Goal: Contribute content

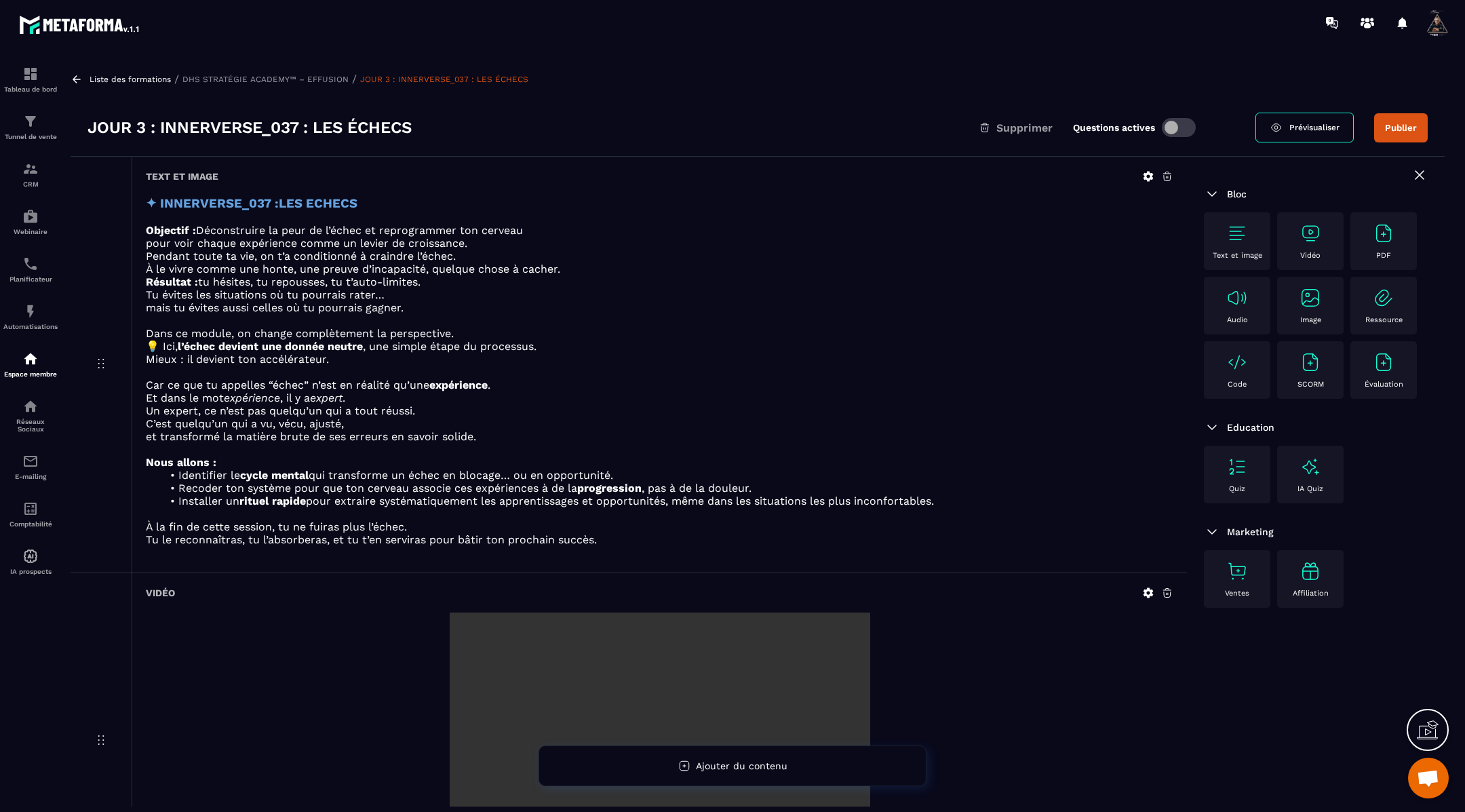
click at [77, 80] on icon at bounding box center [76, 80] width 12 height 12
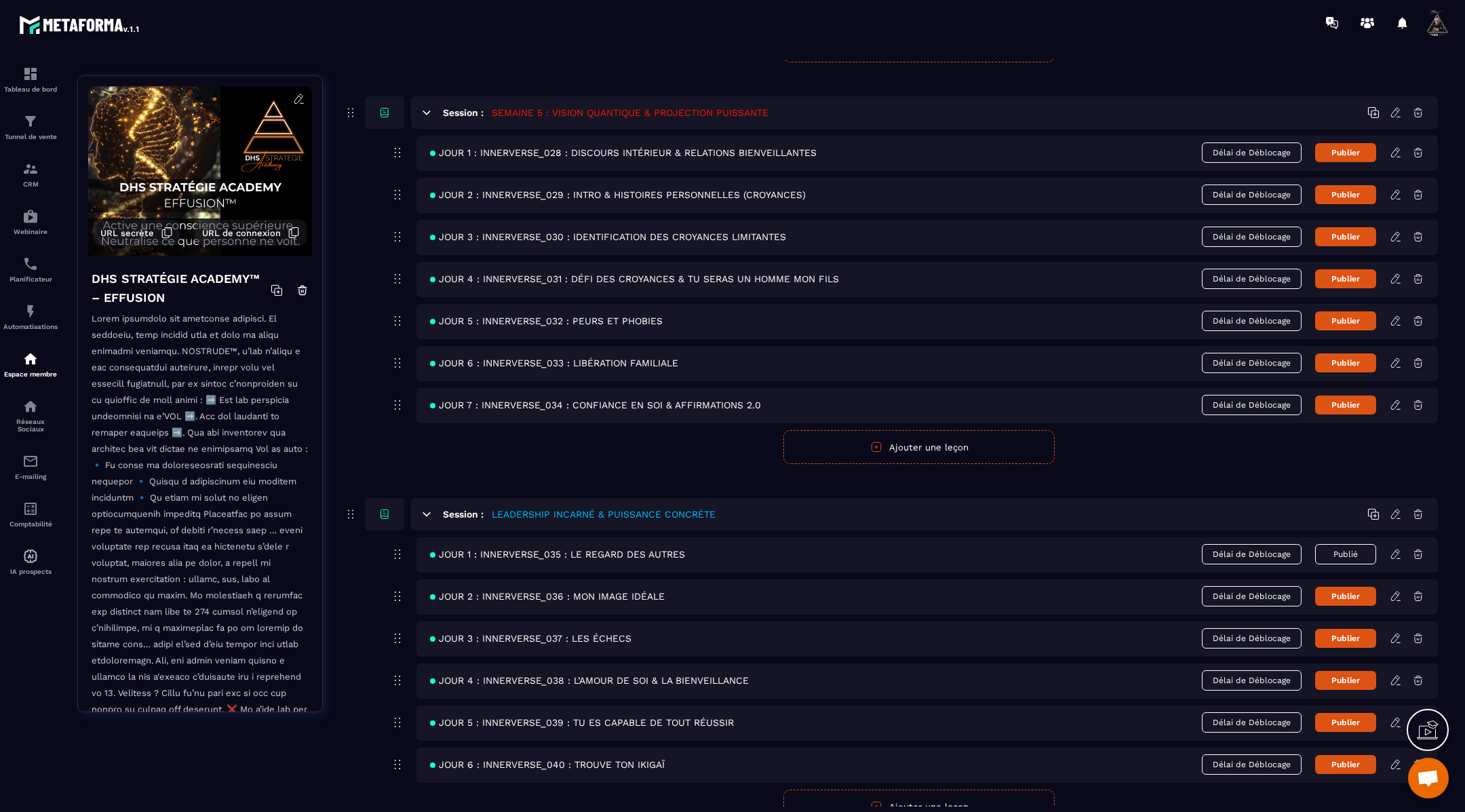
scroll to position [1833, 0]
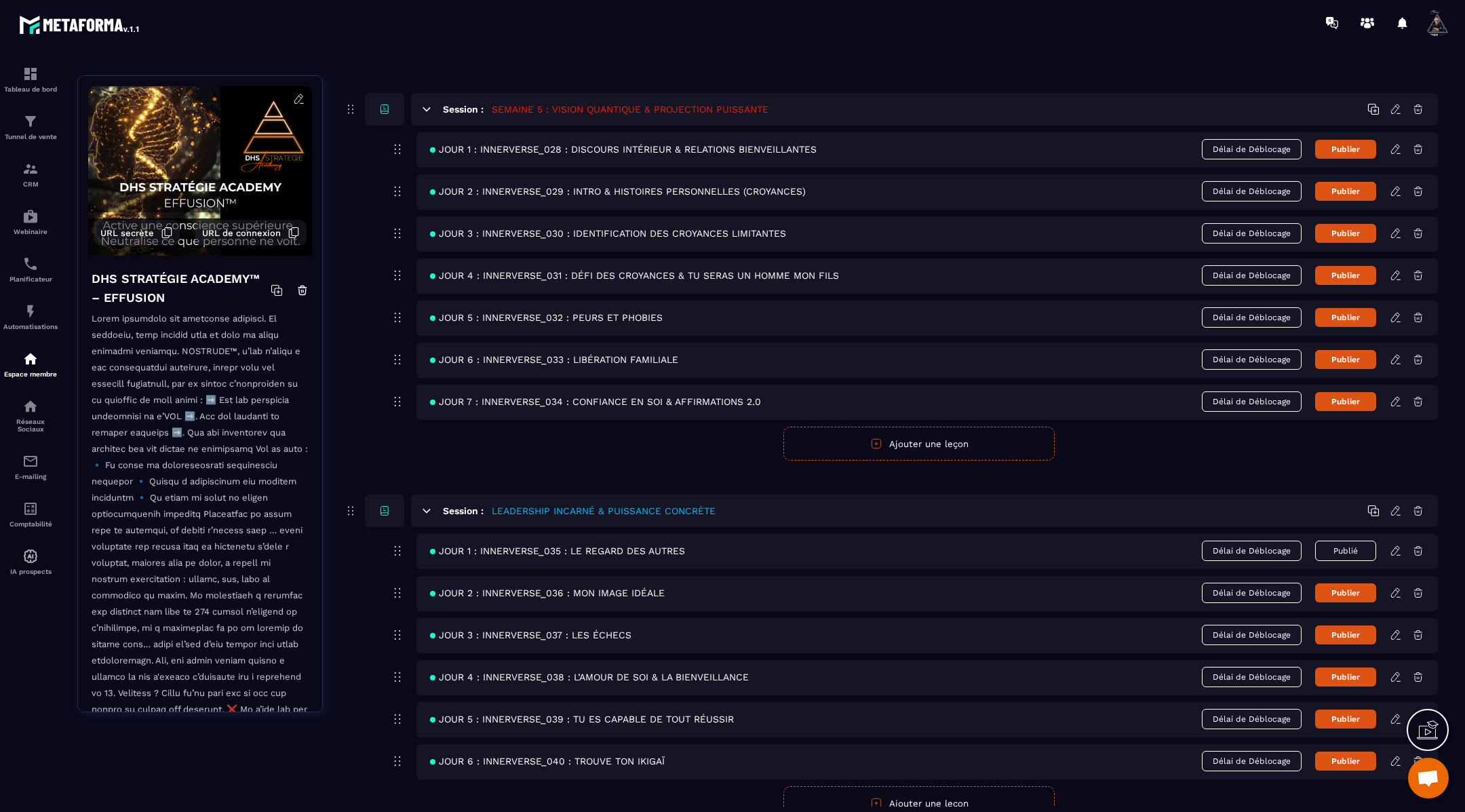
click at [1395, 671] on icon at bounding box center [1395, 677] width 12 height 12
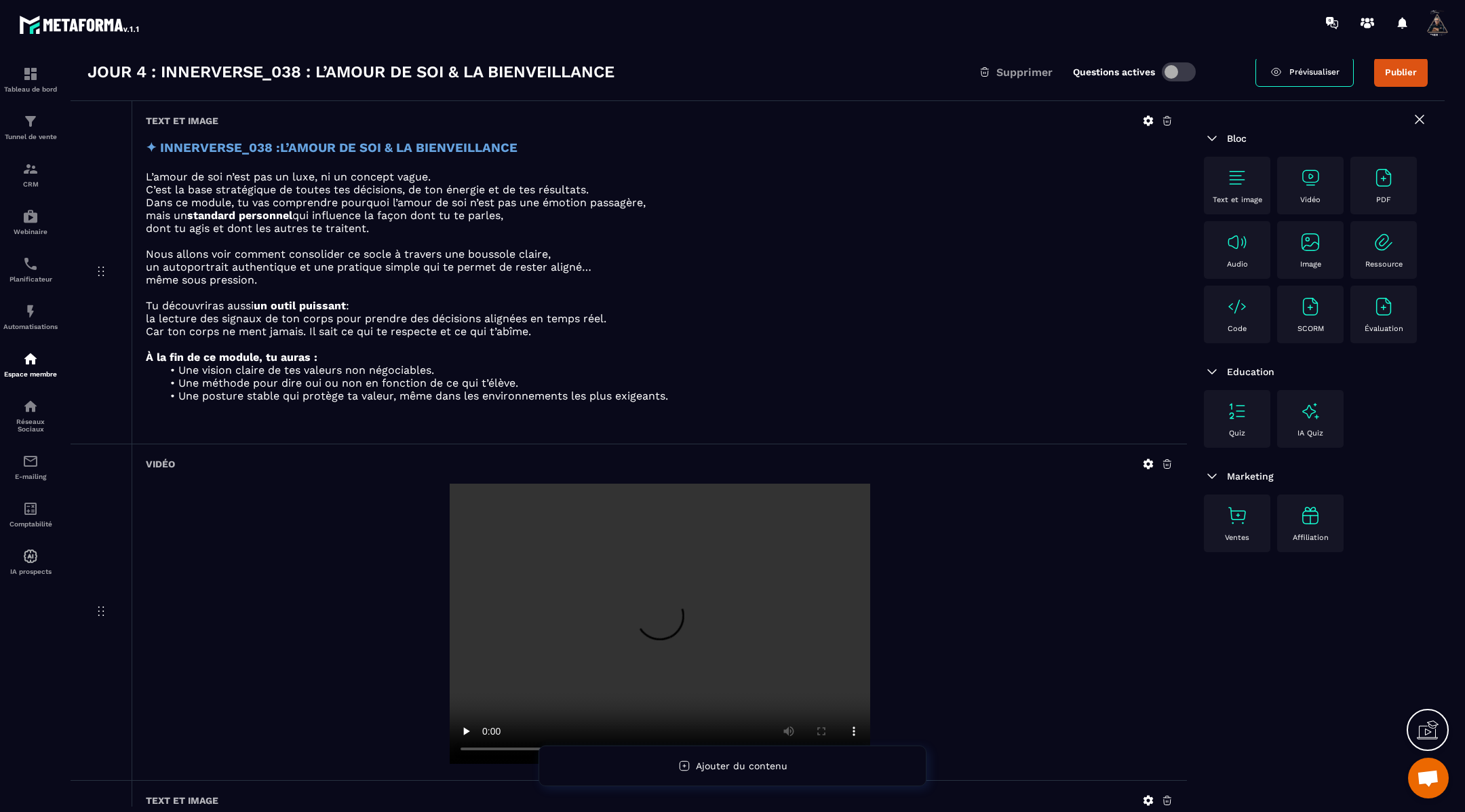
scroll to position [62, 0]
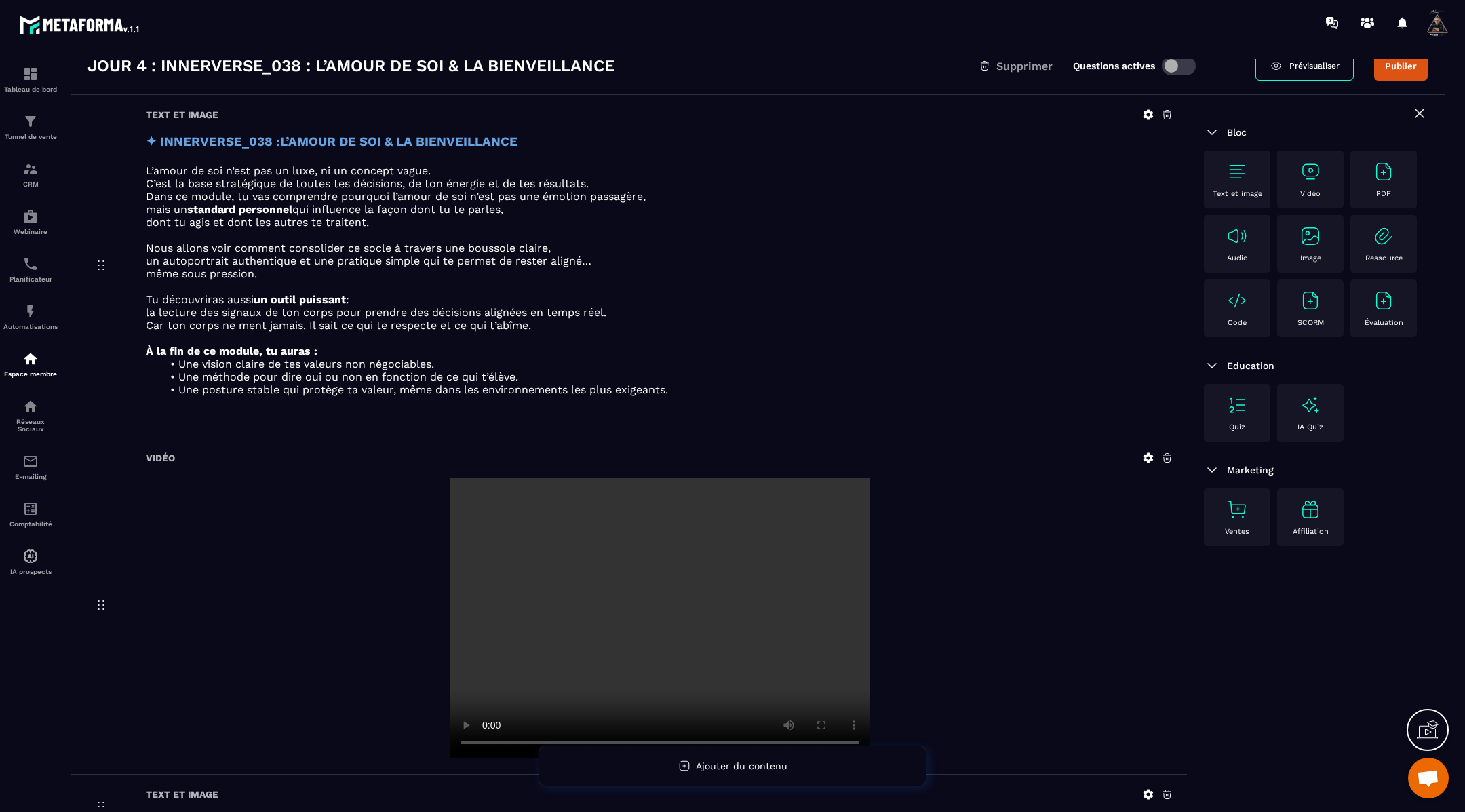
click at [1148, 456] on icon at bounding box center [1148, 457] width 10 height 10
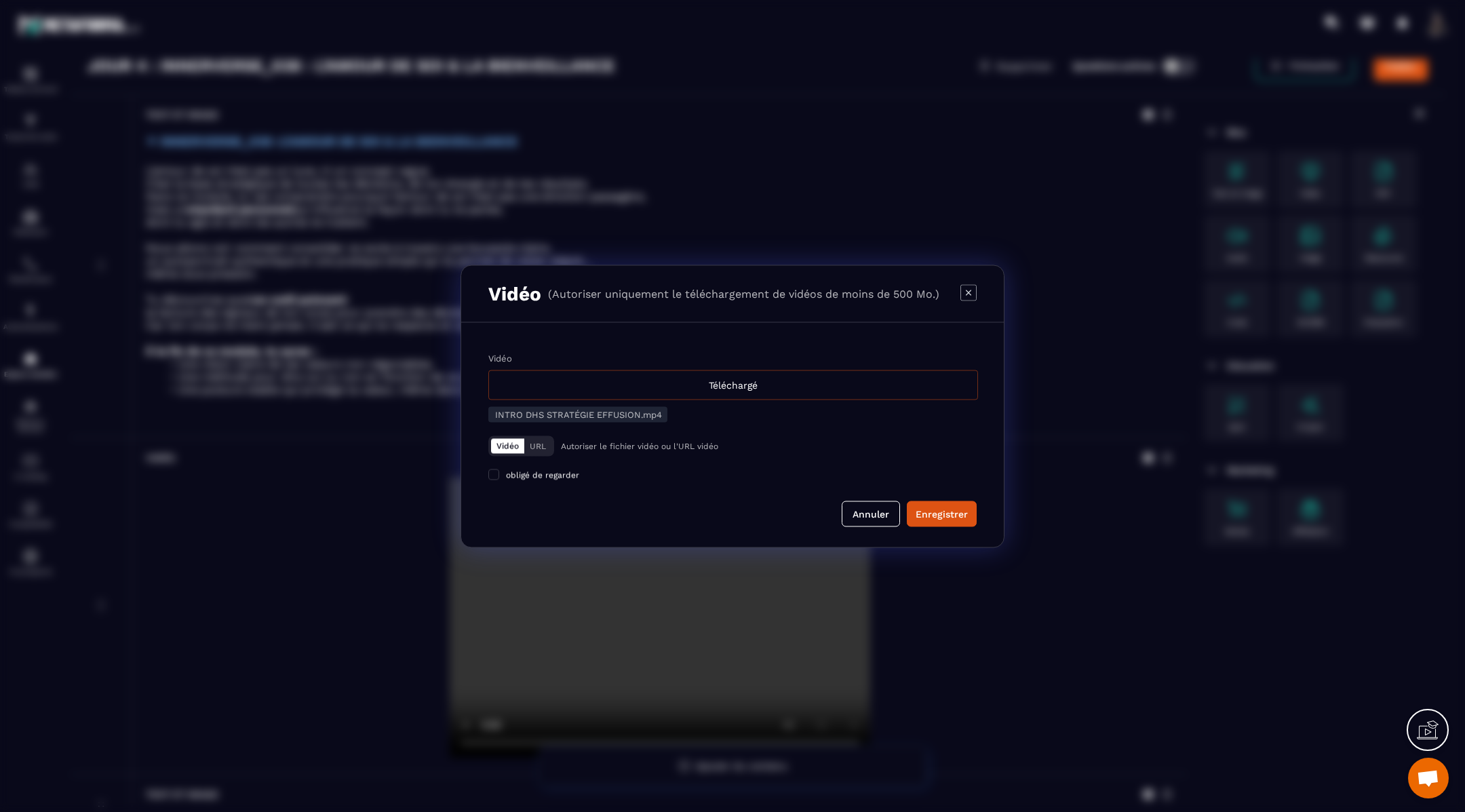
click at [884, 386] on div "Téléchargé" at bounding box center [733, 384] width 490 height 30
click at [0, 0] on input "Vidéo Téléchargé" at bounding box center [0, 0] width 0 height 0
click at [950, 518] on div "Enregistrer" at bounding box center [942, 514] width 53 height 14
